Goal: Ask a question

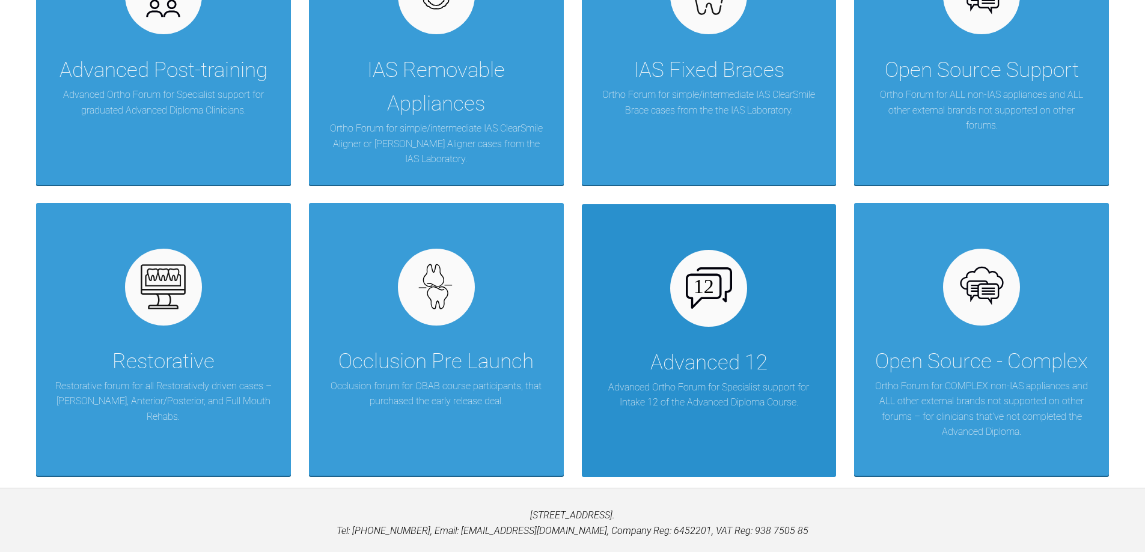
click at [673, 377] on div "Advanced 12" at bounding box center [708, 363] width 117 height 34
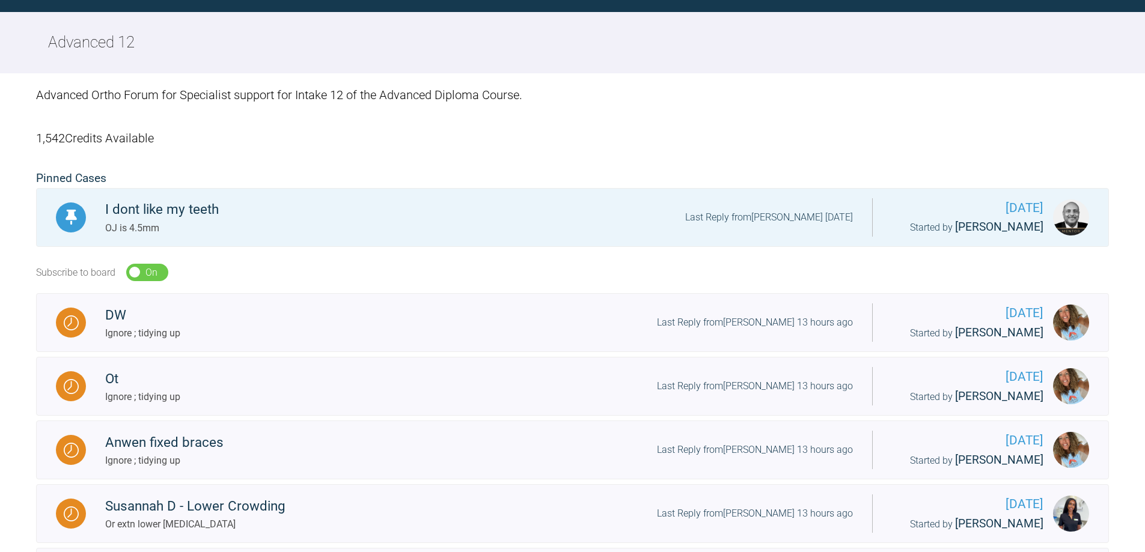
scroll to position [360, 0]
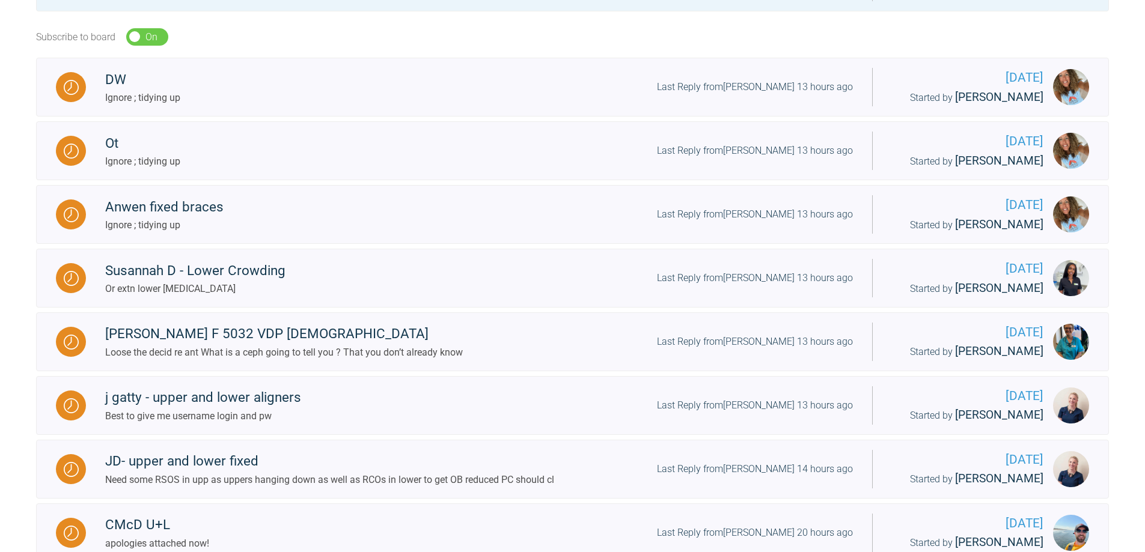
click at [487, 28] on div "Subscribe to board On Off" at bounding box center [572, 37] width 1072 height 42
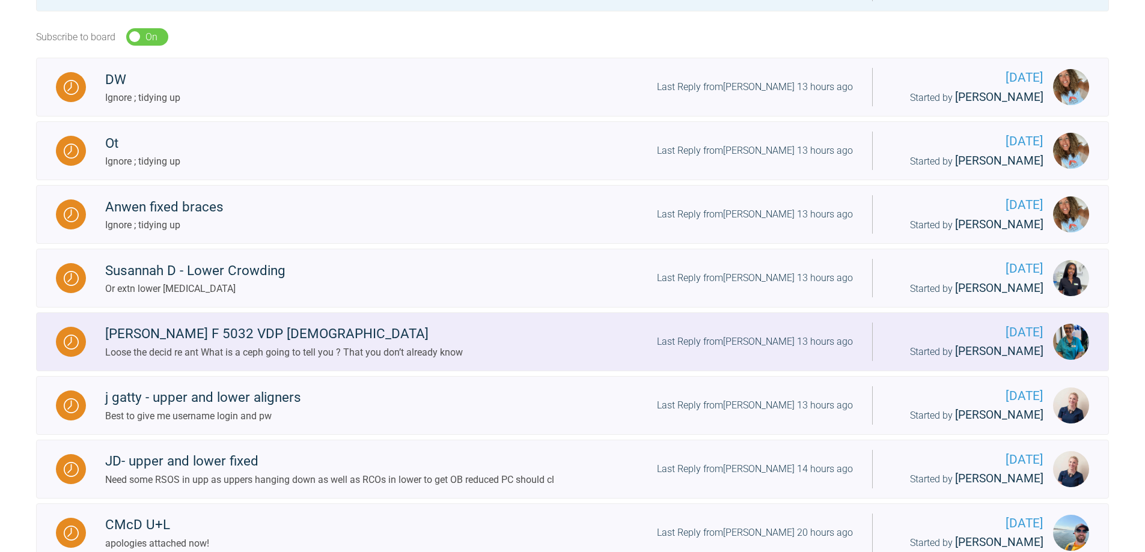
click at [69, 350] on img at bounding box center [71, 342] width 15 height 15
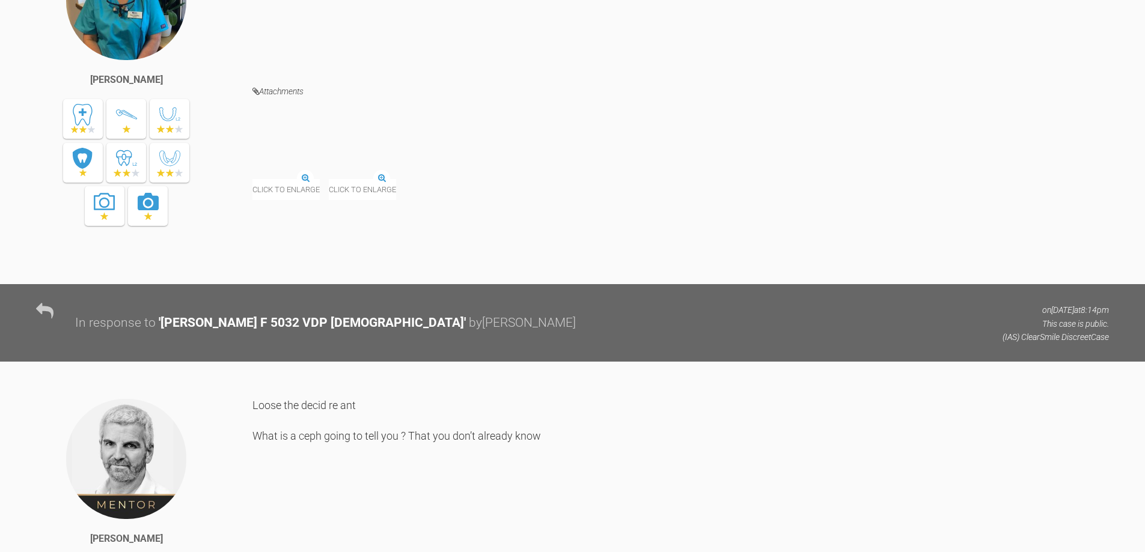
scroll to position [721, 0]
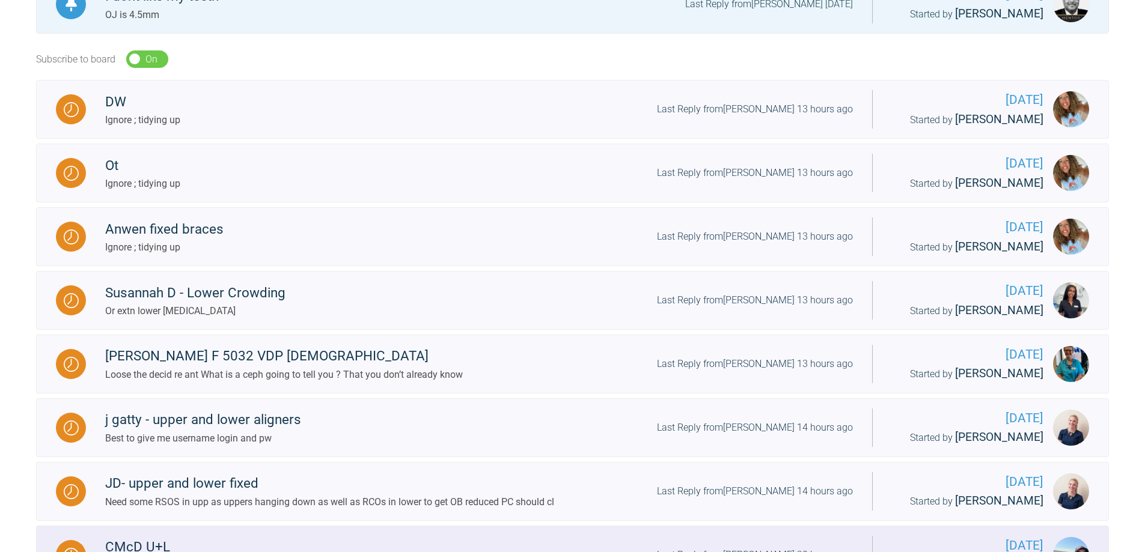
scroll to position [300, 0]
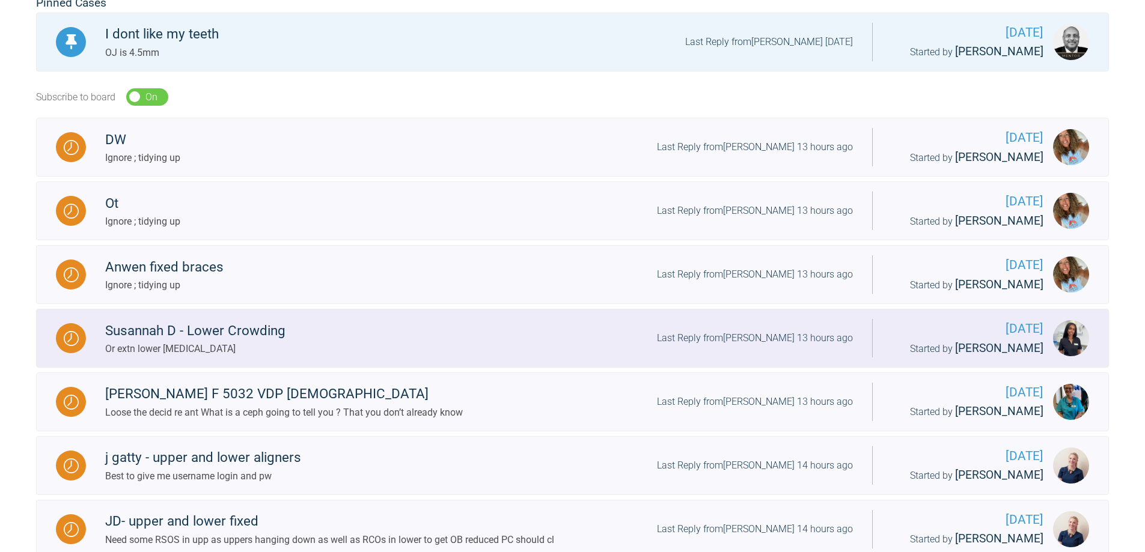
click at [68, 346] on img at bounding box center [71, 338] width 15 height 15
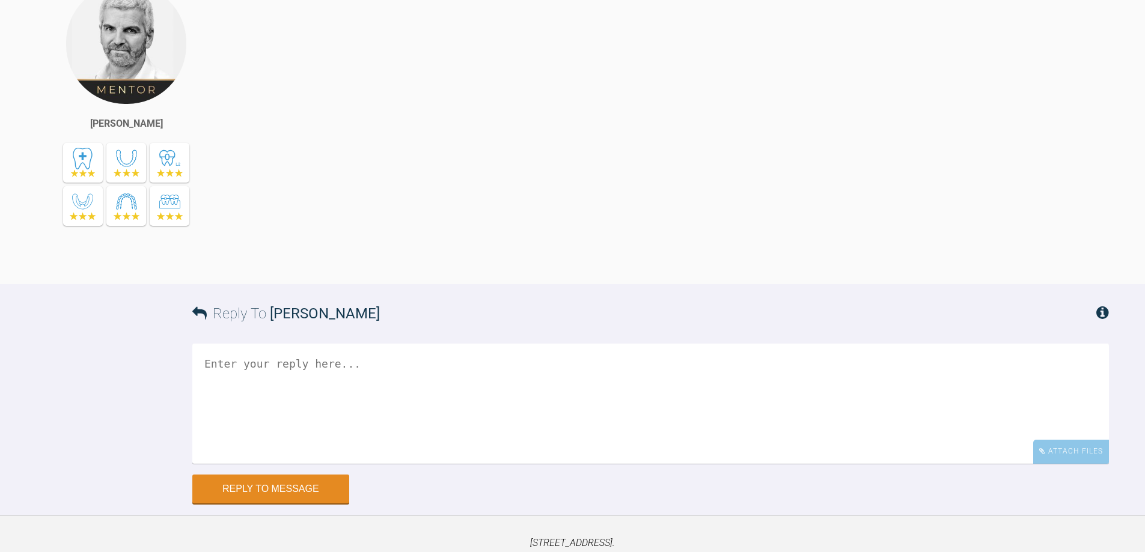
scroll to position [3725, 0]
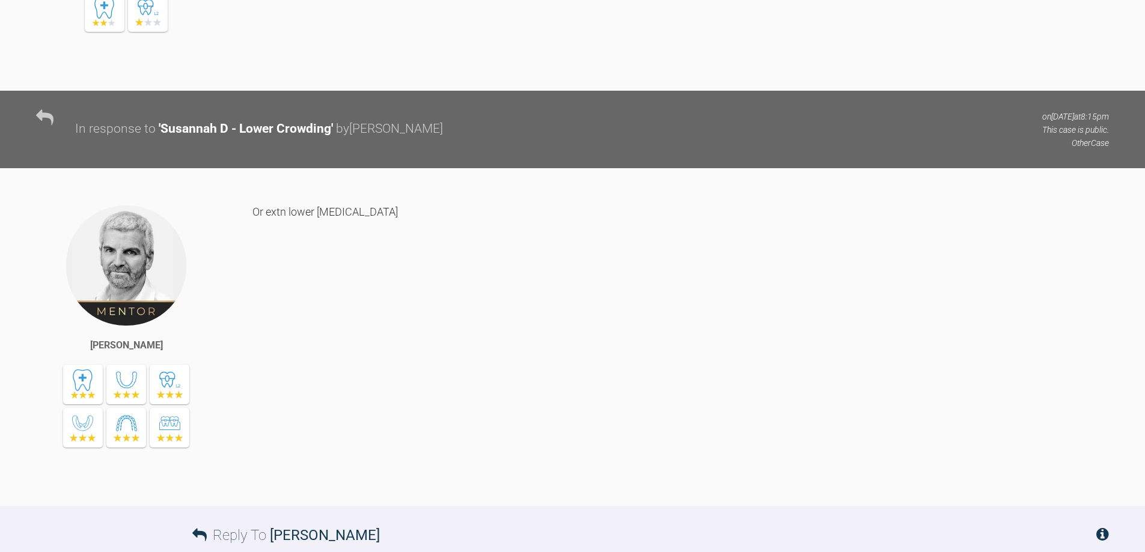
drag, startPoint x: 695, startPoint y: 323, endPoint x: 725, endPoint y: 282, distance: 50.6
